Goal: Information Seeking & Learning: Learn about a topic

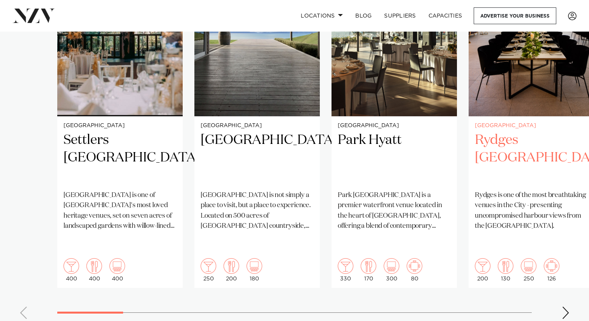
scroll to position [677, 0]
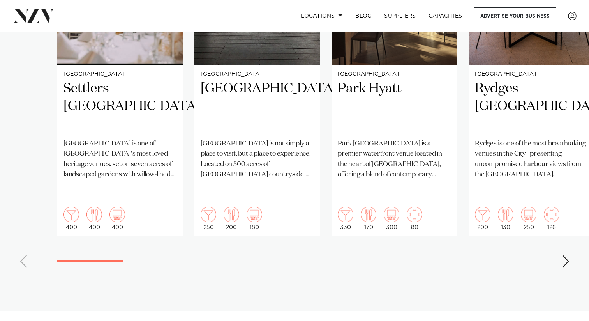
click at [566, 255] on div "Next slide" at bounding box center [566, 261] width 8 height 12
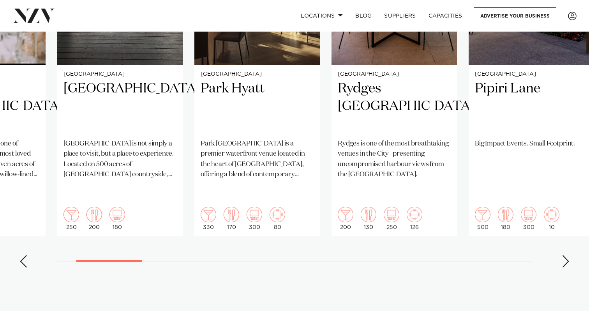
click at [566, 255] on div "Next slide" at bounding box center [566, 261] width 8 height 12
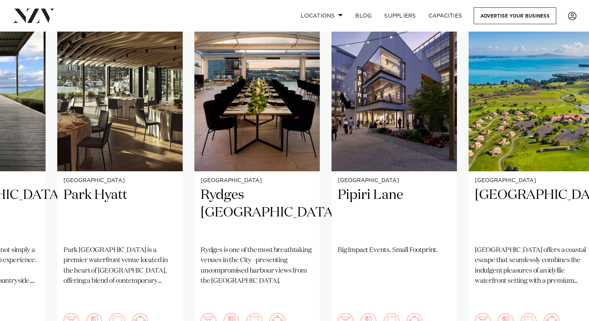
scroll to position [629, 0]
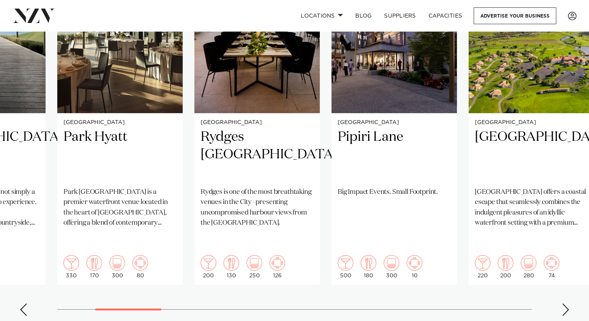
click at [562, 273] on swiper-container "Auckland Settlers Country Manor Settlers Country Manor is one of West Auckland'…" at bounding box center [294, 133] width 589 height 377
click at [564, 303] on div "Next slide" at bounding box center [566, 309] width 8 height 12
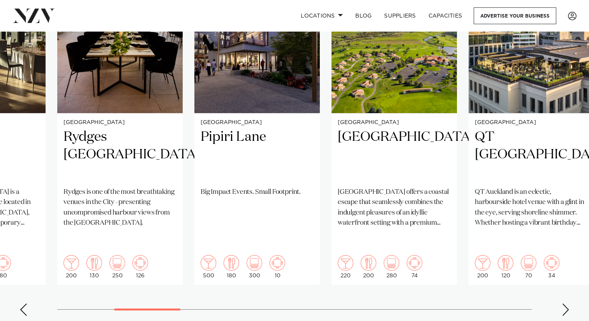
click at [564, 303] on div "Next slide" at bounding box center [566, 309] width 8 height 12
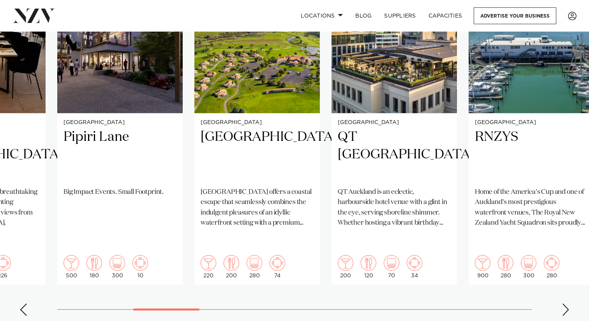
click at [564, 303] on div "Next slide" at bounding box center [566, 309] width 8 height 12
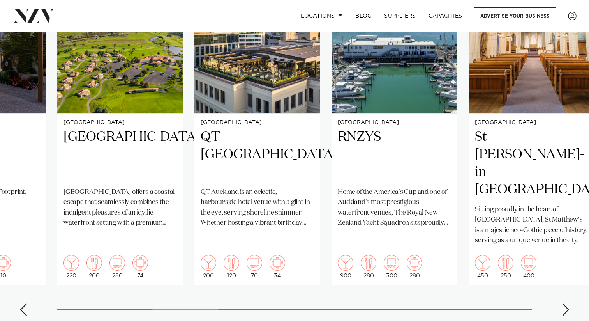
click at [564, 303] on div "Next slide" at bounding box center [566, 309] width 8 height 12
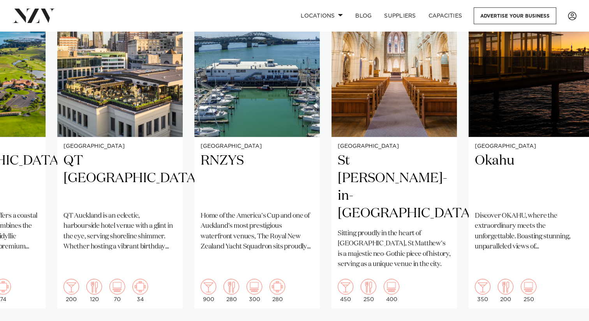
scroll to position [609, 0]
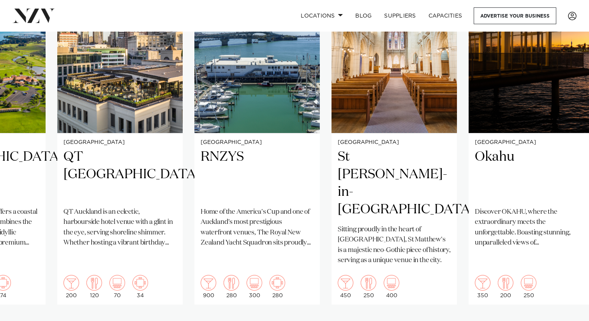
click at [572, 301] on swiper-container "Auckland Settlers Country Manor Settlers Country Manor is one of West Auckland'…" at bounding box center [294, 153] width 589 height 377
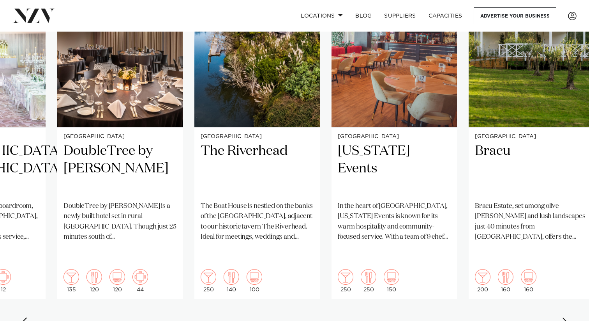
scroll to position [613, 0]
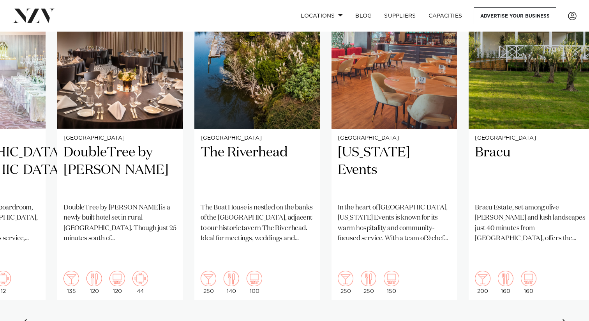
click at [564, 319] on div "Next slide" at bounding box center [566, 325] width 8 height 12
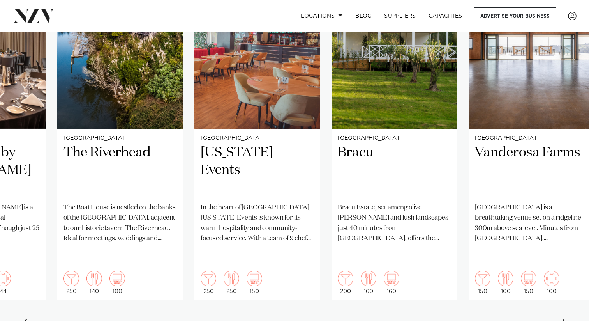
click at [564, 319] on div "Next slide" at bounding box center [566, 325] width 8 height 12
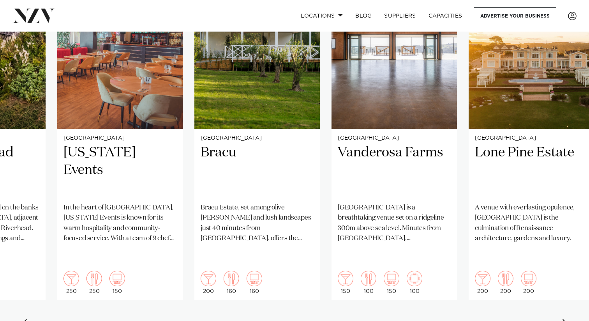
click at [564, 319] on div "Next slide" at bounding box center [566, 325] width 8 height 12
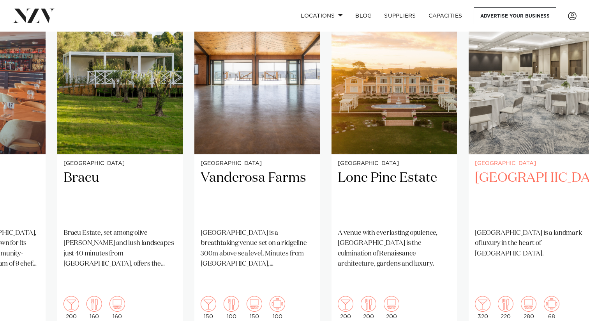
scroll to position [599, 0]
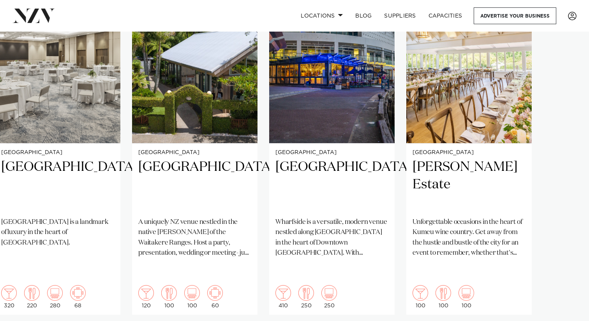
click at [562, 310] on swiper-container "Auckland Settlers Country Manor Settlers Country Manor is one of West Auckland'…" at bounding box center [294, 163] width 589 height 377
click at [566, 310] on swiper-container "Auckland Settlers Country Manor Settlers Country Manor is one of West Auckland'…" at bounding box center [294, 163] width 589 height 377
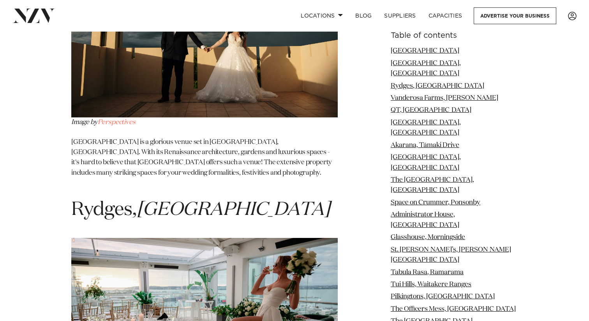
scroll to position [1498, 0]
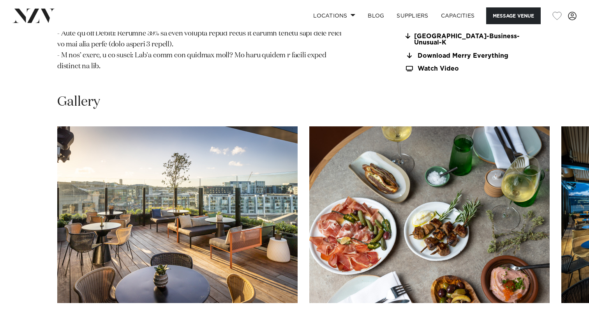
scroll to position [1033, 0]
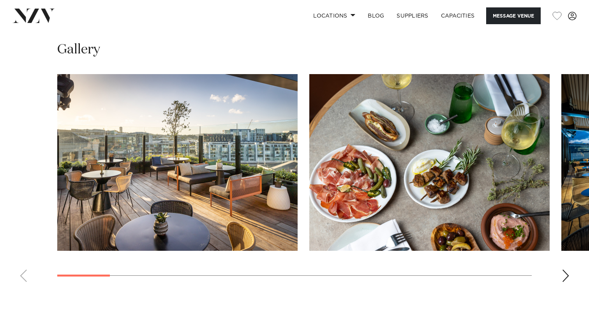
click at [563, 269] on div "Next slide" at bounding box center [566, 275] width 8 height 12
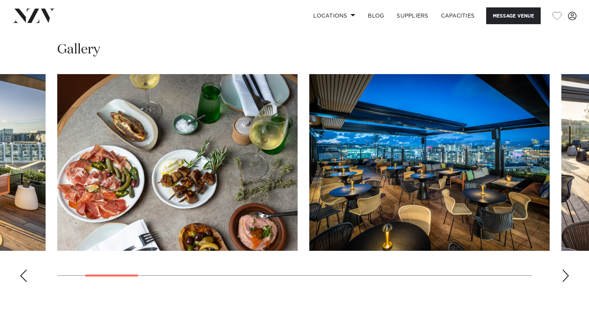
click at [563, 269] on div "Next slide" at bounding box center [566, 275] width 8 height 12
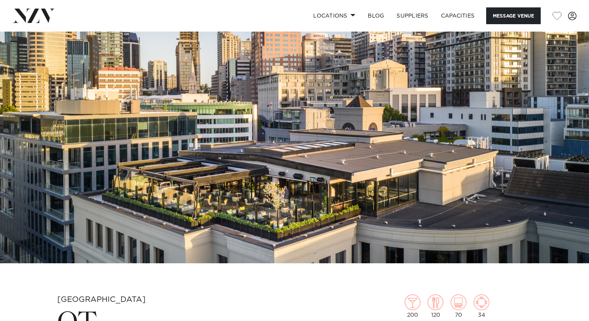
scroll to position [0, 0]
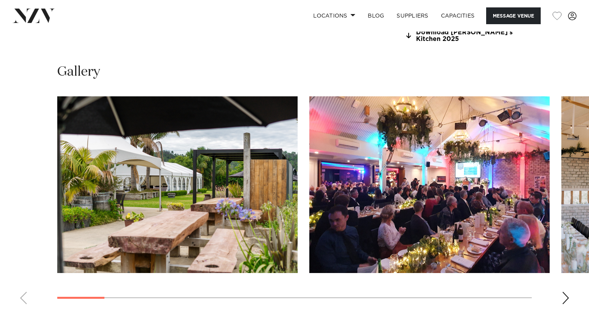
scroll to position [743, 0]
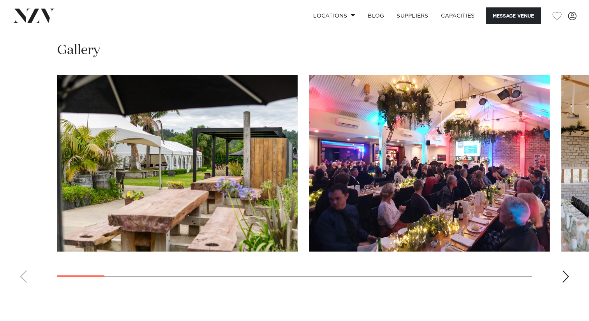
click at [568, 270] on div "Next slide" at bounding box center [566, 276] width 8 height 12
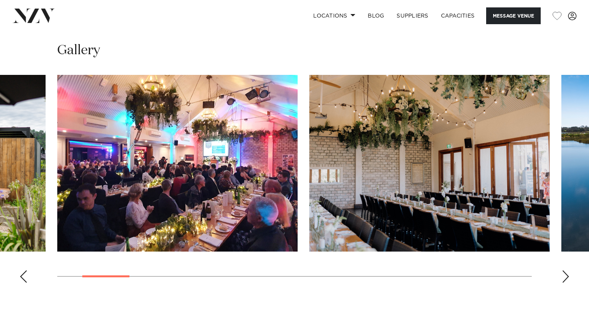
click at [568, 270] on div "Next slide" at bounding box center [566, 276] width 8 height 12
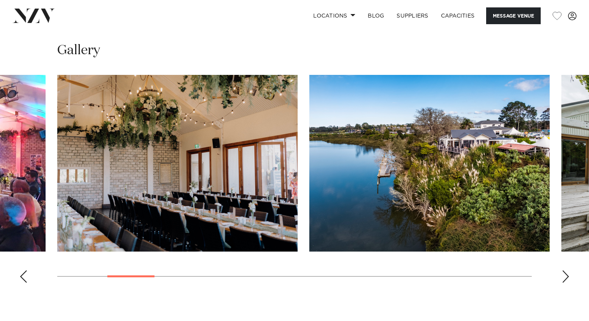
click at [568, 270] on div "Next slide" at bounding box center [566, 276] width 8 height 12
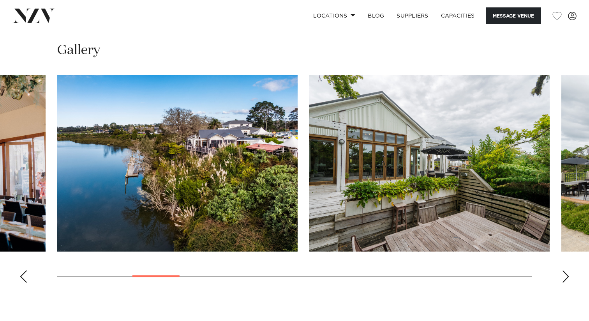
click at [568, 270] on div "Next slide" at bounding box center [566, 276] width 8 height 12
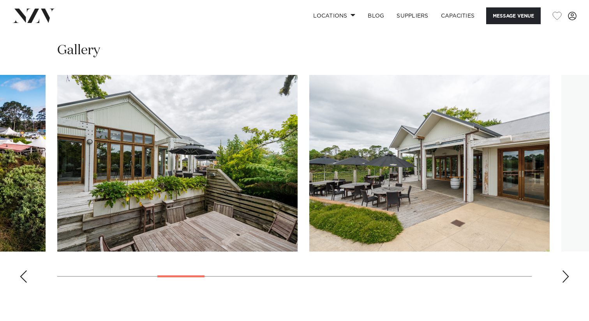
click at [568, 270] on div "Next slide" at bounding box center [566, 276] width 8 height 12
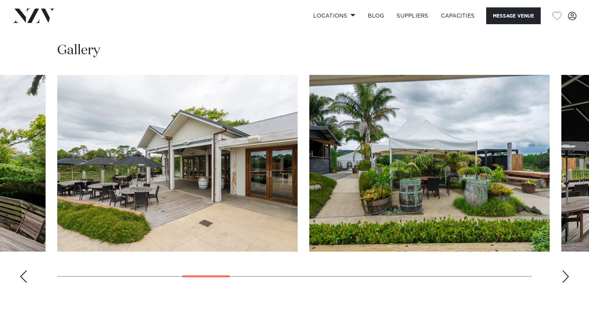
click at [568, 270] on div "Next slide" at bounding box center [566, 276] width 8 height 12
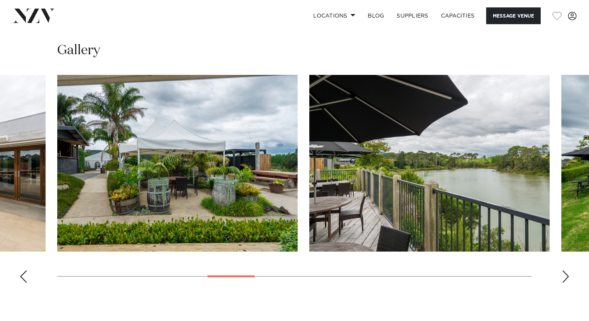
click at [568, 270] on div "Next slide" at bounding box center [566, 276] width 8 height 12
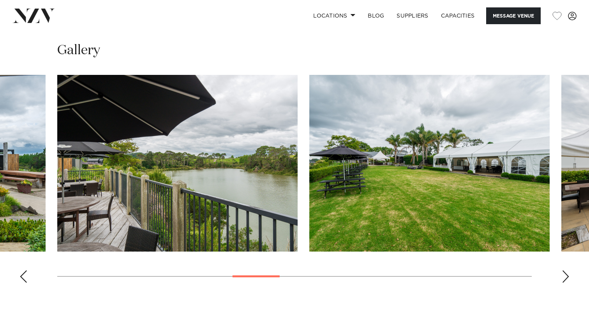
click at [568, 270] on div "Next slide" at bounding box center [566, 276] width 8 height 12
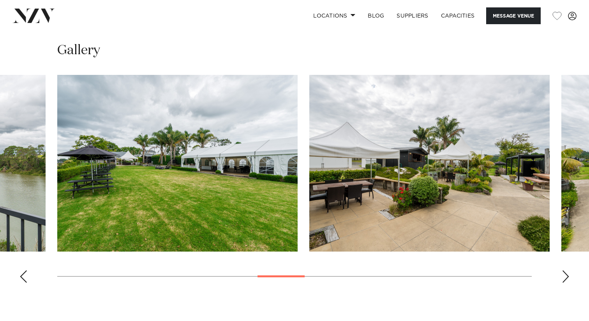
click at [568, 270] on div "Next slide" at bounding box center [566, 276] width 8 height 12
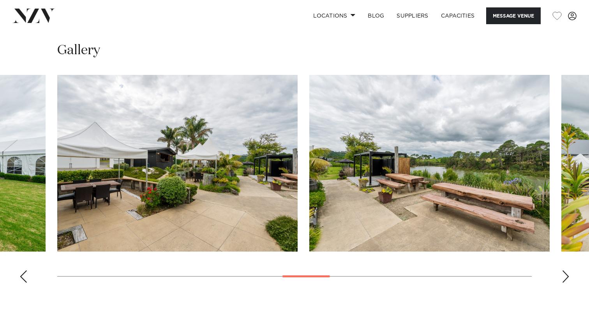
click at [568, 270] on div "Next slide" at bounding box center [566, 276] width 8 height 12
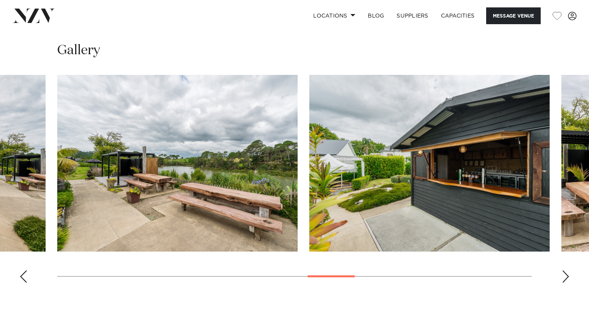
click at [568, 270] on div "Next slide" at bounding box center [566, 276] width 8 height 12
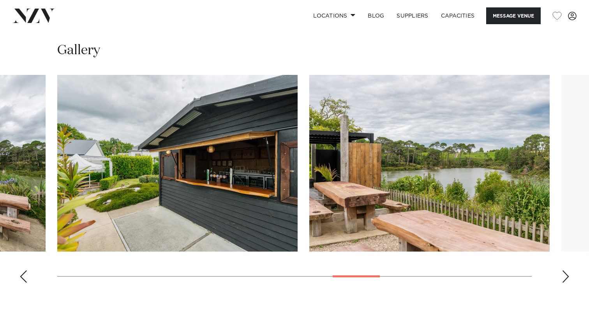
click at [568, 270] on div "Next slide" at bounding box center [566, 276] width 8 height 12
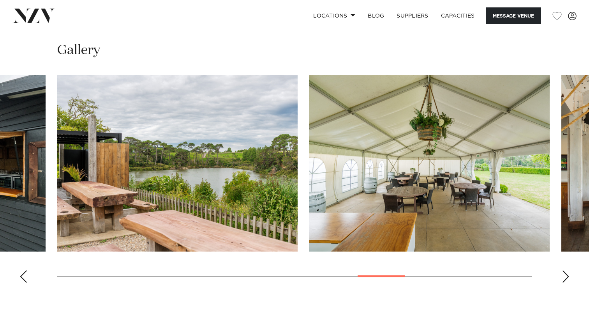
click at [568, 270] on div "Next slide" at bounding box center [566, 276] width 8 height 12
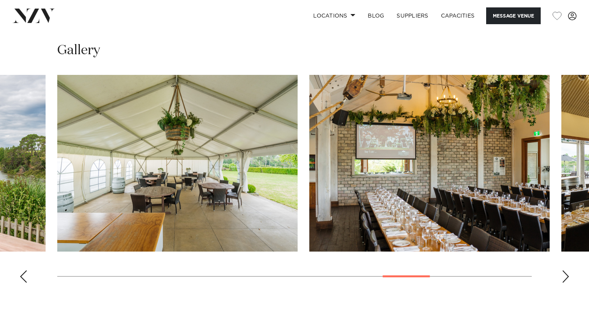
click at [568, 270] on div "Next slide" at bounding box center [566, 276] width 8 height 12
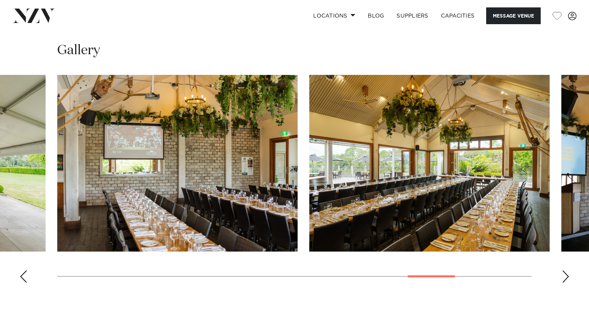
click at [568, 270] on div "Next slide" at bounding box center [566, 276] width 8 height 12
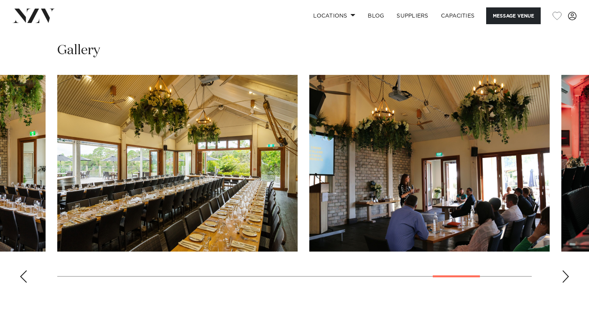
click at [568, 270] on div "Next slide" at bounding box center [566, 276] width 8 height 12
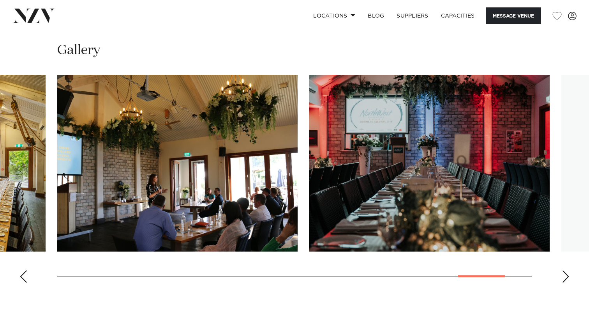
click at [568, 270] on div "Next slide" at bounding box center [566, 276] width 8 height 12
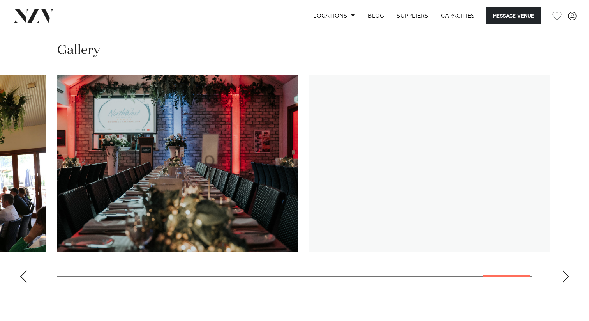
click at [568, 270] on div "Next slide" at bounding box center [566, 276] width 8 height 12
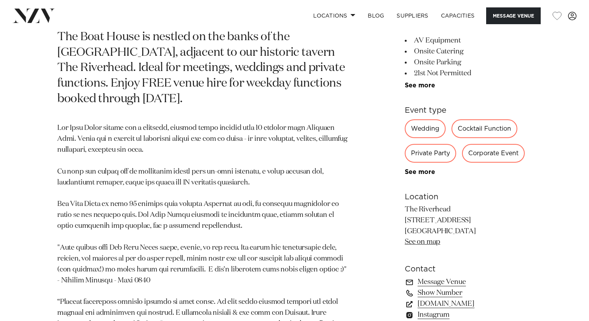
scroll to position [0, 0]
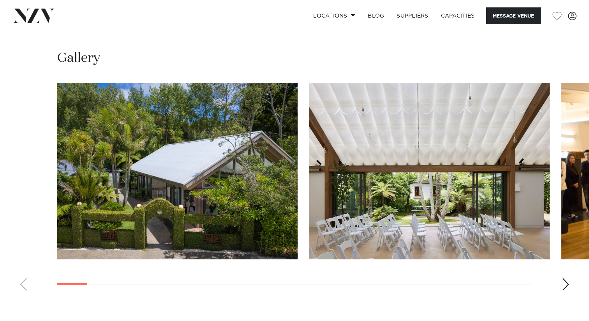
scroll to position [929, 0]
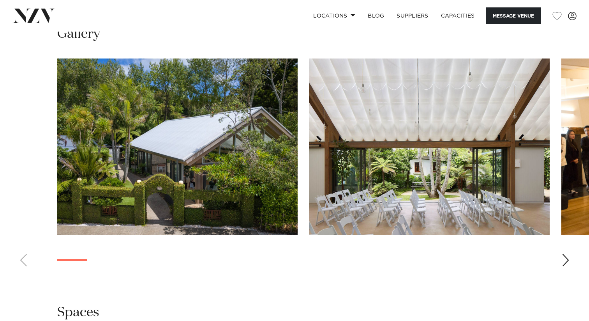
click at [567, 254] on div "Next slide" at bounding box center [566, 260] width 8 height 12
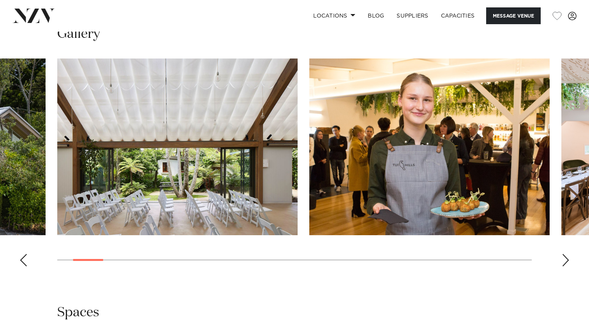
click at [567, 254] on div "Next slide" at bounding box center [566, 260] width 8 height 12
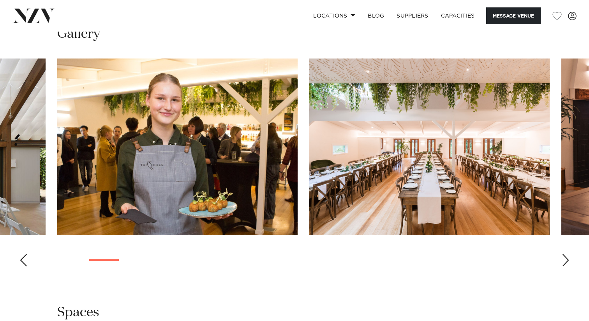
click at [567, 254] on div "Next slide" at bounding box center [566, 260] width 8 height 12
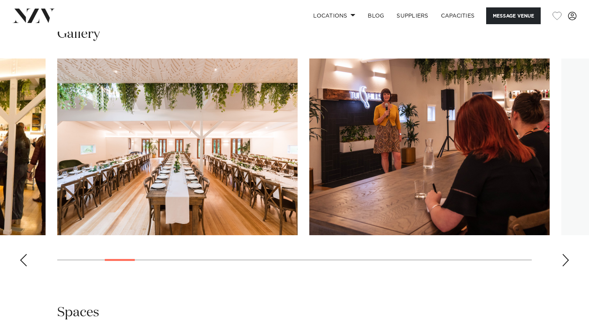
click at [567, 254] on div "Next slide" at bounding box center [566, 260] width 8 height 12
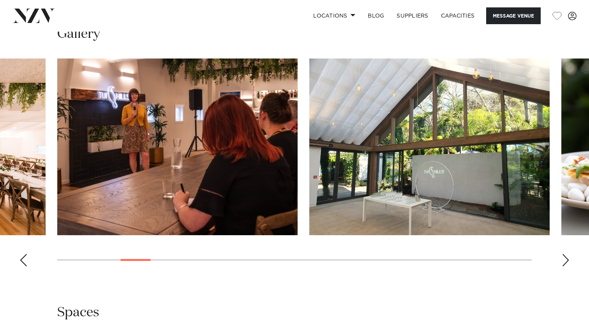
click at [567, 254] on div "Next slide" at bounding box center [566, 260] width 8 height 12
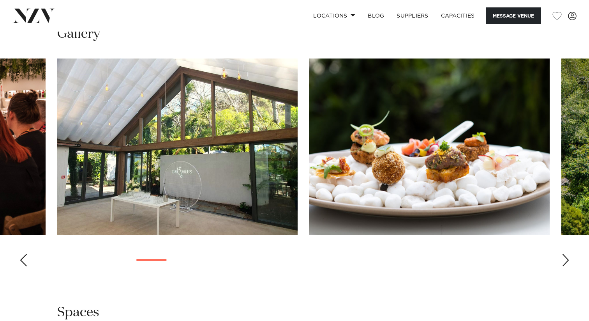
click at [567, 254] on div "Next slide" at bounding box center [566, 260] width 8 height 12
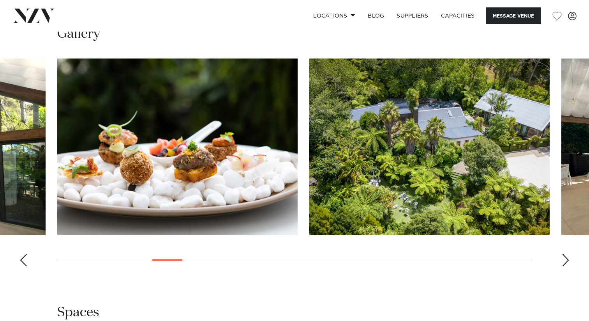
click at [567, 254] on div "Next slide" at bounding box center [566, 260] width 8 height 12
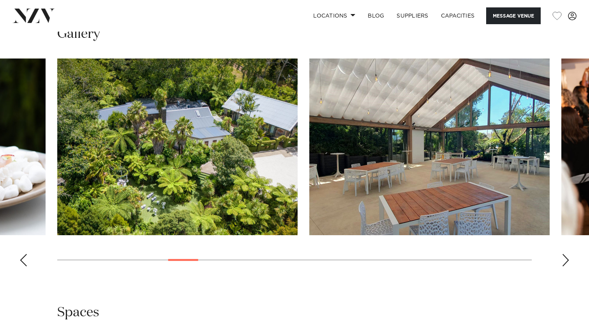
click at [567, 254] on div "Next slide" at bounding box center [566, 260] width 8 height 12
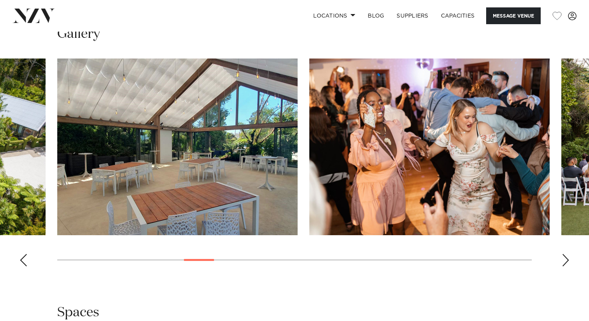
click at [567, 254] on div "Next slide" at bounding box center [566, 260] width 8 height 12
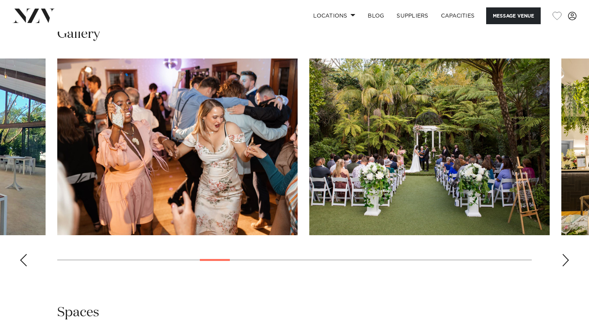
click at [567, 254] on div "Next slide" at bounding box center [566, 260] width 8 height 12
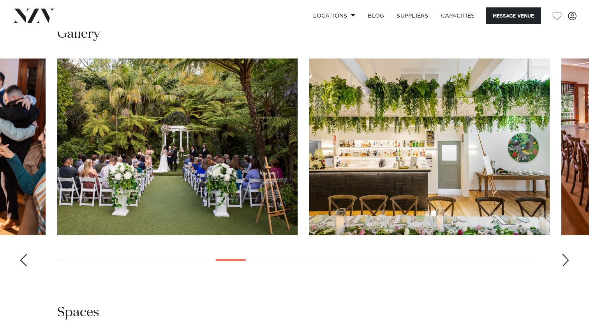
click at [567, 254] on div "Next slide" at bounding box center [566, 260] width 8 height 12
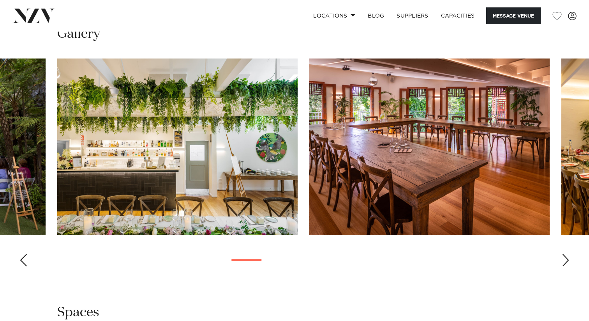
click at [567, 254] on div "Next slide" at bounding box center [566, 260] width 8 height 12
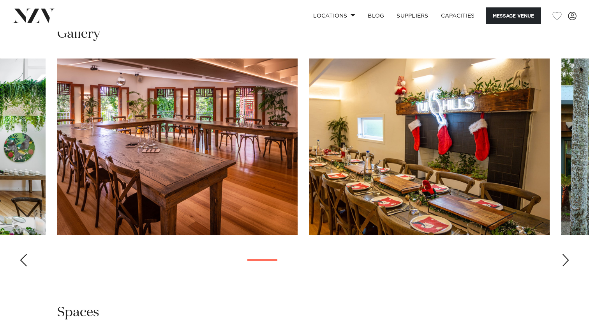
click at [567, 254] on div "Next slide" at bounding box center [566, 260] width 8 height 12
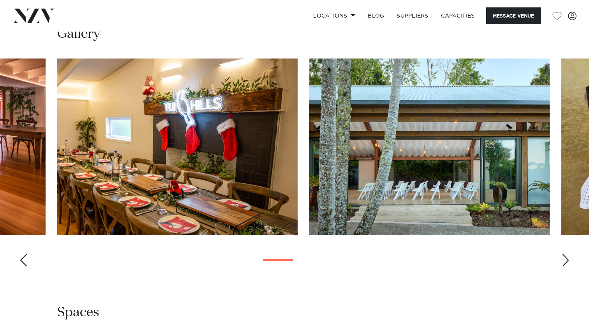
click at [567, 254] on div "Next slide" at bounding box center [566, 260] width 8 height 12
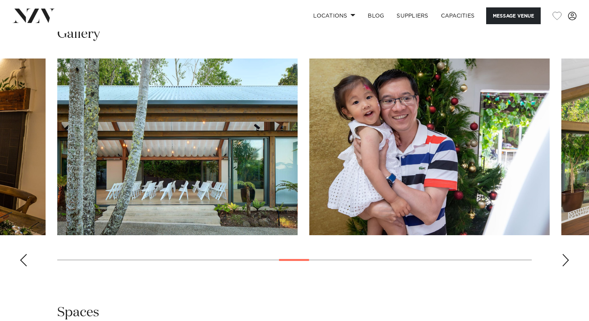
click at [567, 254] on div "Next slide" at bounding box center [566, 260] width 8 height 12
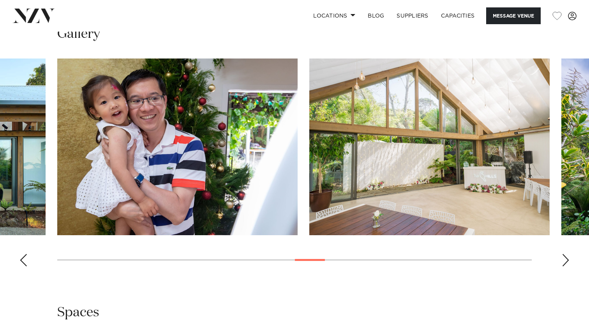
click at [567, 254] on div "Next slide" at bounding box center [566, 260] width 8 height 12
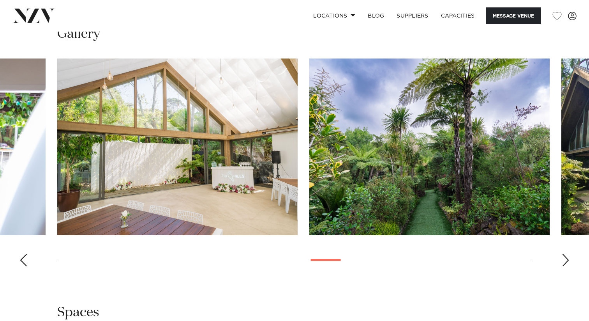
click at [567, 254] on div "Next slide" at bounding box center [566, 260] width 8 height 12
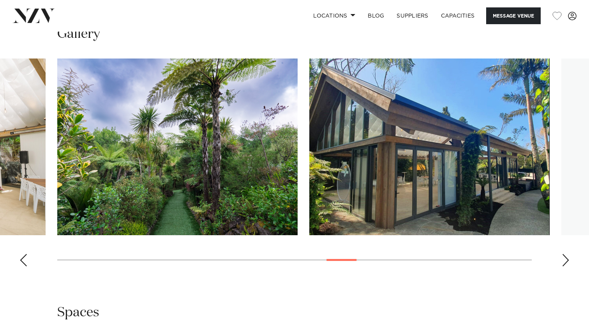
click at [567, 254] on div "Next slide" at bounding box center [566, 260] width 8 height 12
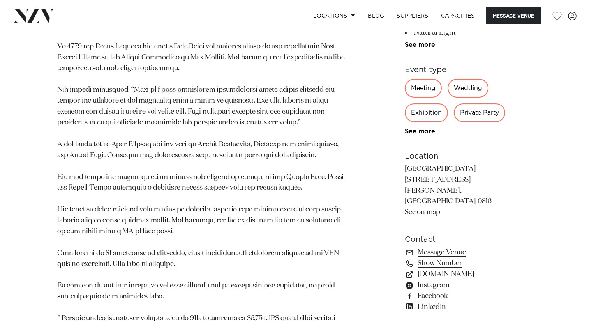
scroll to position [362, 0]
